Goal: Check status

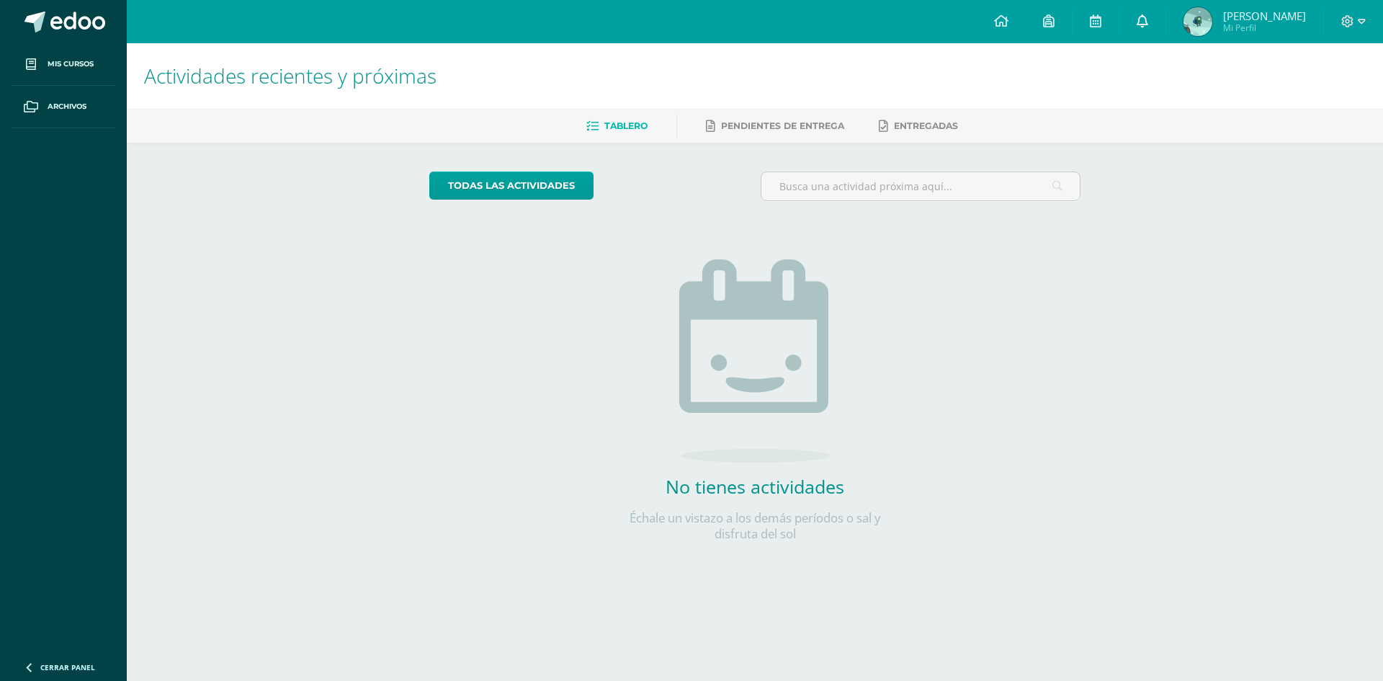
click at [1144, 32] on link at bounding box center [1142, 21] width 46 height 43
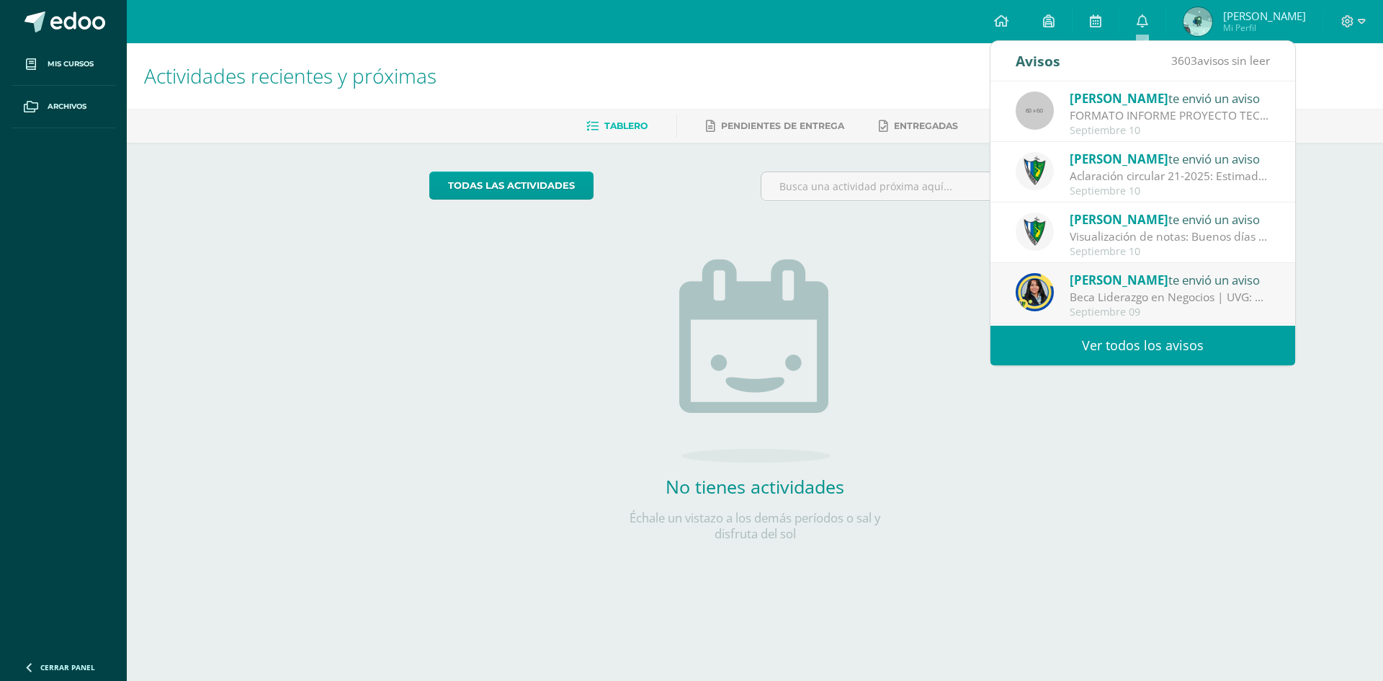
click at [1273, 9] on span "[PERSON_NAME]" at bounding box center [1264, 16] width 83 height 14
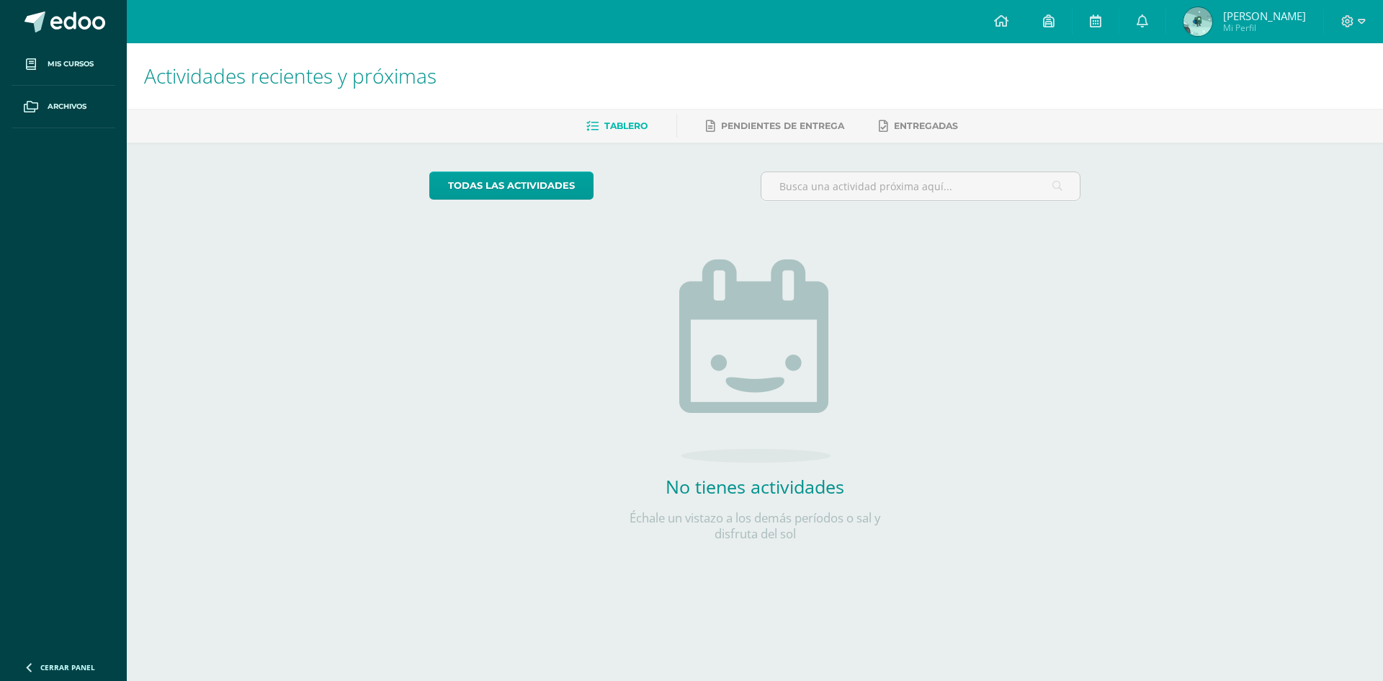
click at [1268, 22] on span "[PERSON_NAME]" at bounding box center [1264, 16] width 83 height 14
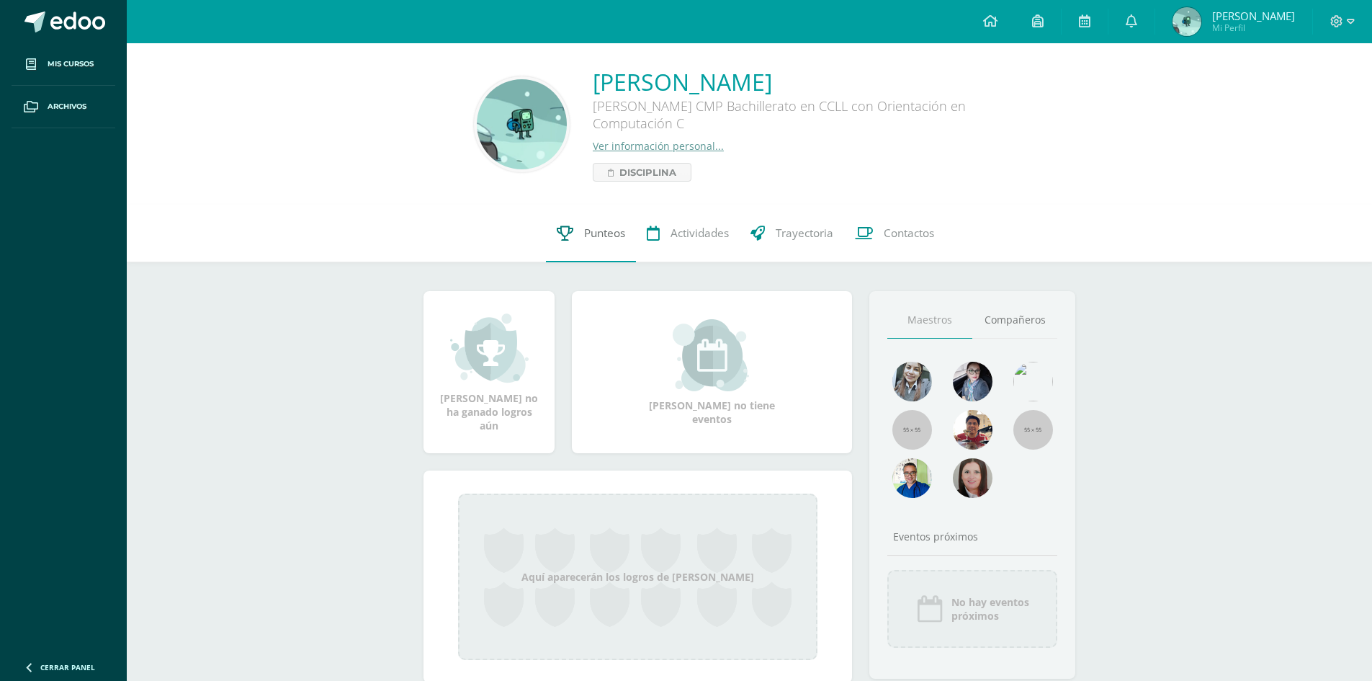
click at [589, 226] on span "Punteos" at bounding box center [604, 232] width 41 height 15
